Goal: Check status: Check status

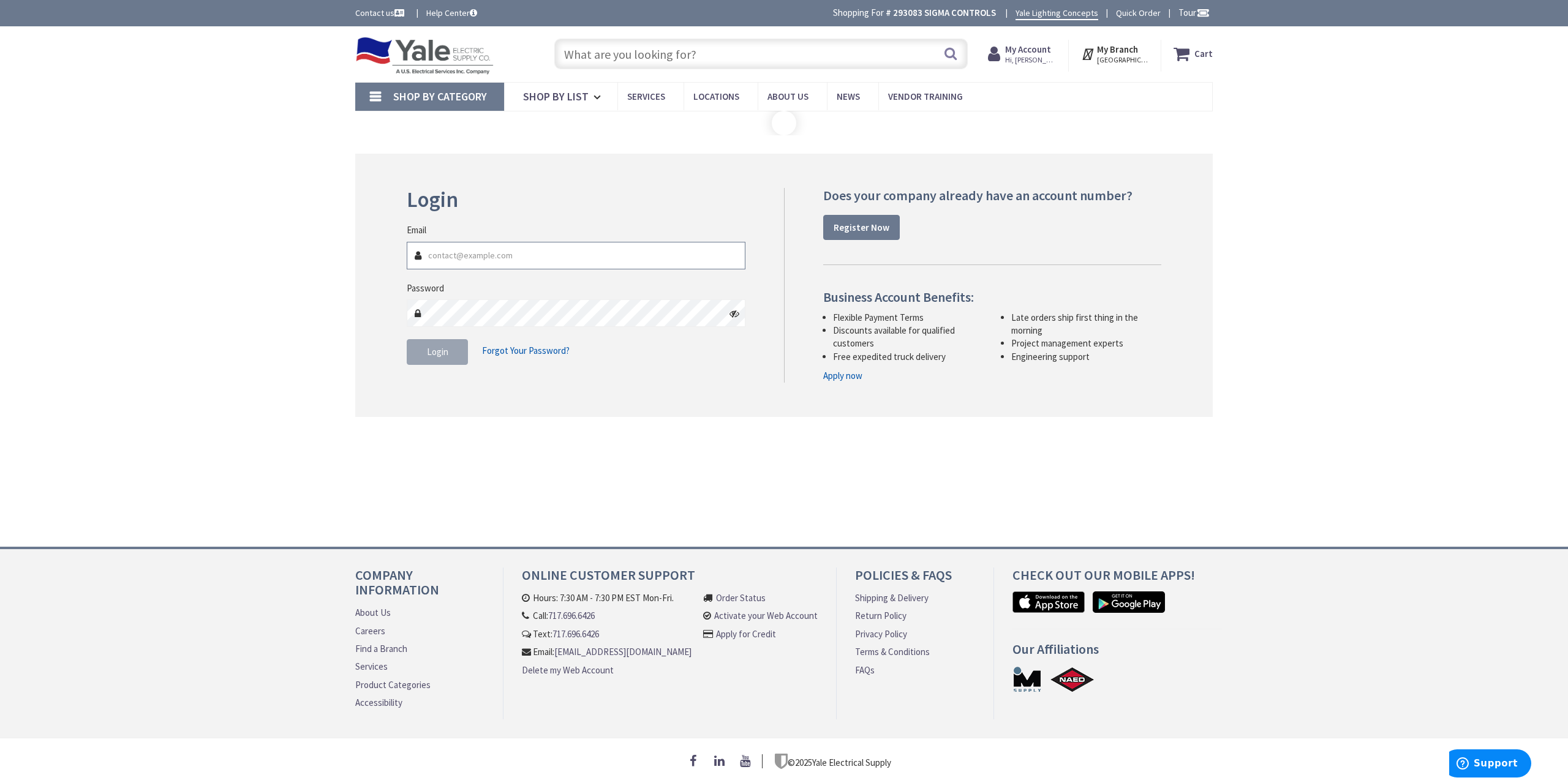
type input "[GEOGRAPHIC_DATA], [GEOGRAPHIC_DATA]"
type input "[EMAIL_ADDRESS][DOMAIN_NAME]"
click at [444, 353] on span "Login" at bounding box center [437, 351] width 22 height 12
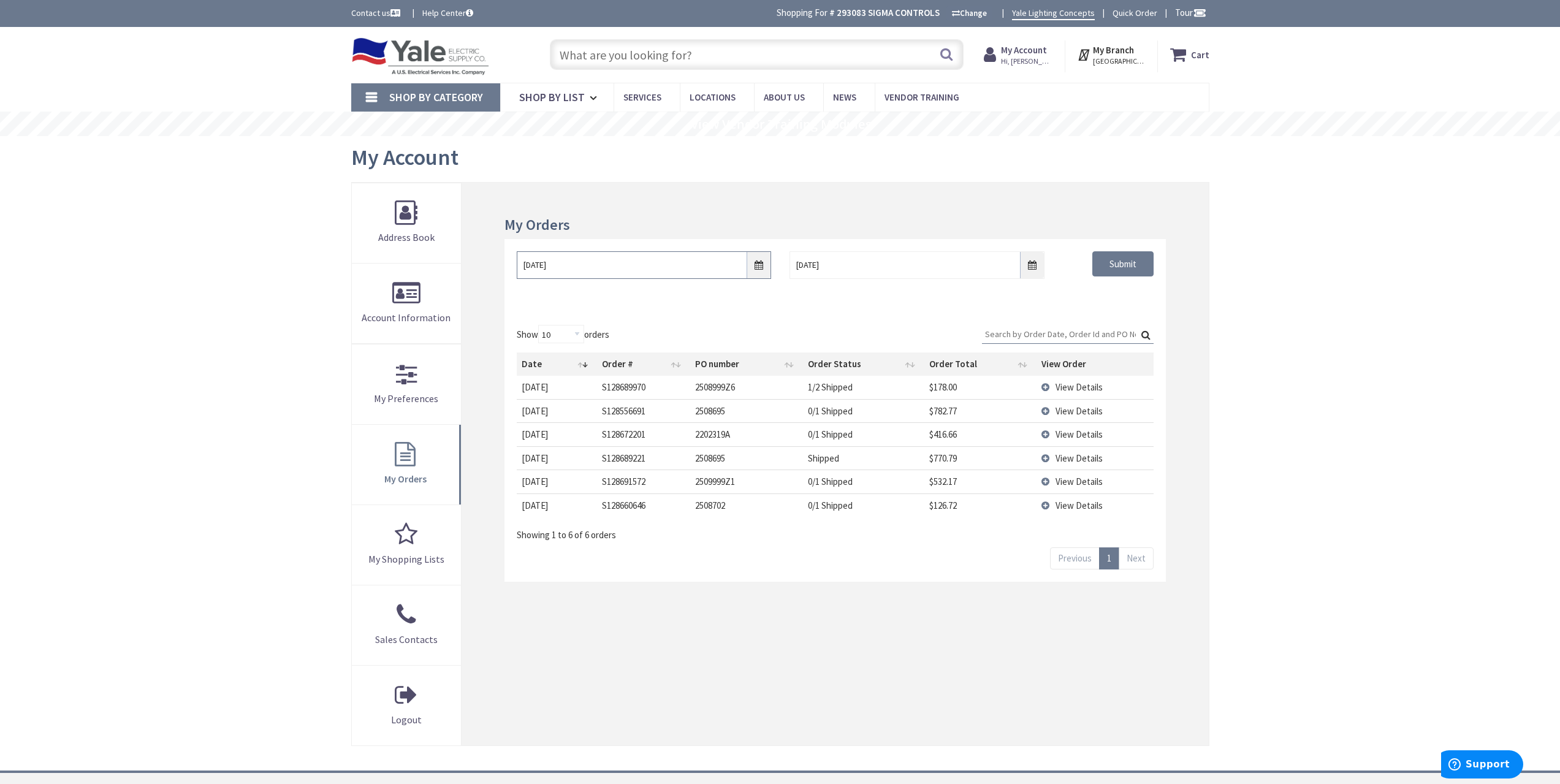
click at [760, 266] on input "8/27/2025" at bounding box center [644, 266] width 254 height 28
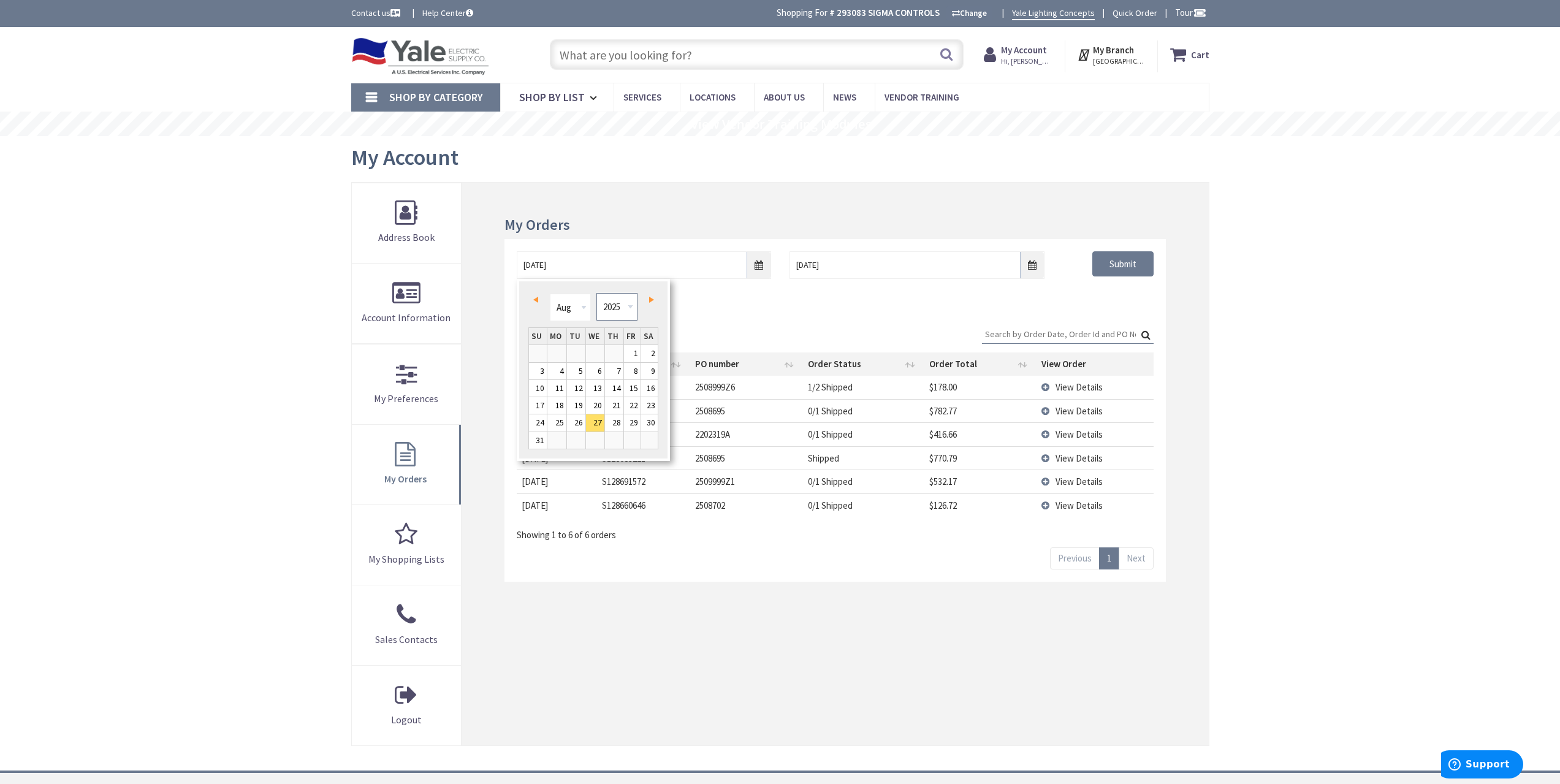
click at [608, 314] on select "1980 1981 1982 1983 1984 1985 1986 1987 1988 1989 1990 1991 1992 1993 1994 1995…" at bounding box center [617, 307] width 41 height 28
type input "08/26/2021"
click at [1131, 291] on div "08/26/2021 9/3/2025 Submit" at bounding box center [835, 276] width 661 height 74
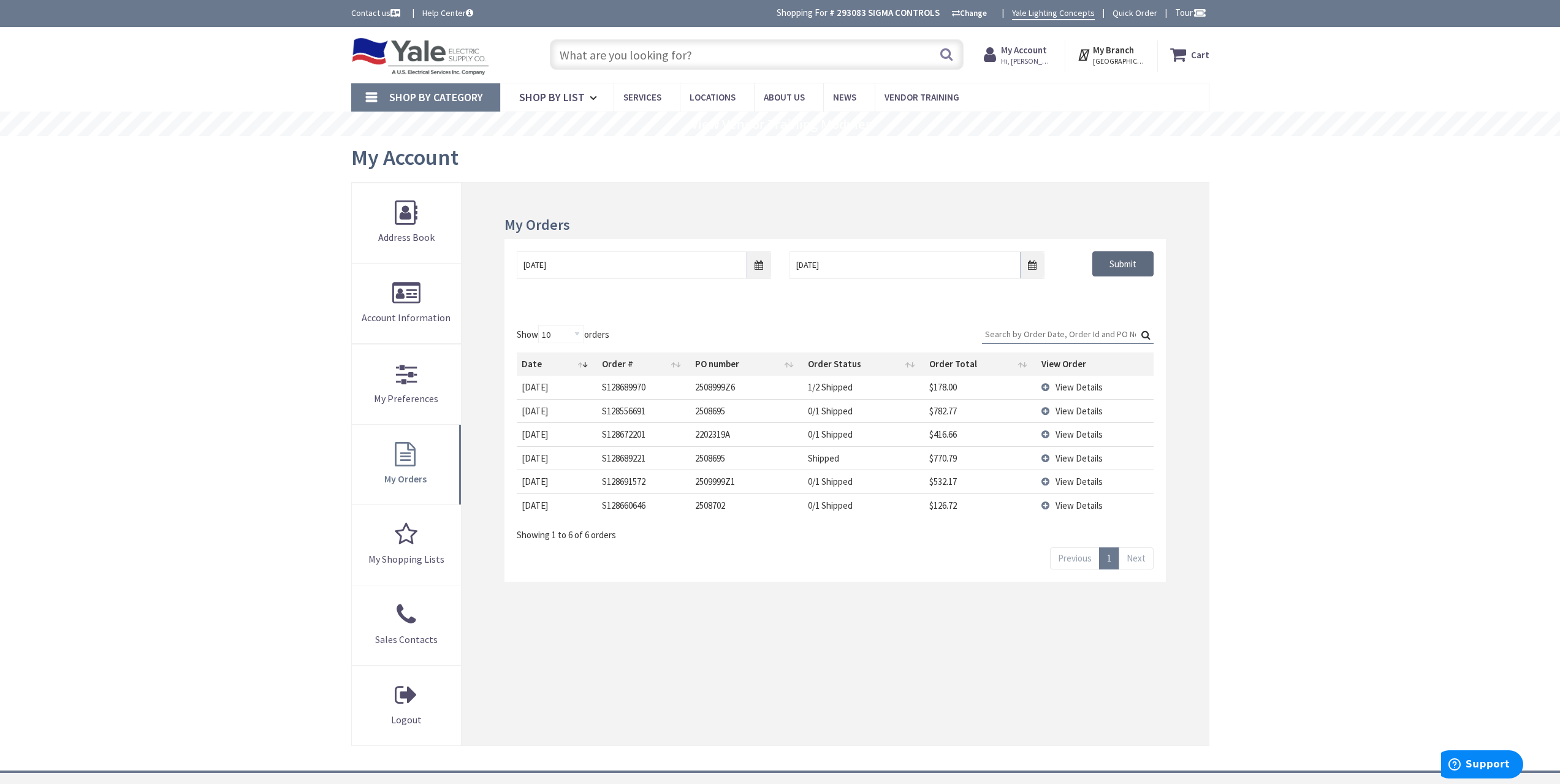
click at [1124, 263] on input "Submit" at bounding box center [1123, 264] width 61 height 26
